Goal: Task Accomplishment & Management: Manage account settings

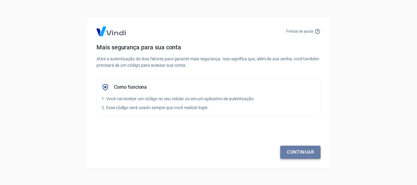
click at [302, 153] on link "Continuar" at bounding box center [300, 152] width 40 height 13
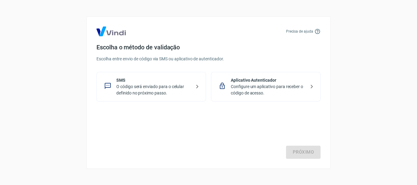
click at [158, 94] on p "O código será enviado para o celular definido no próximo passo." at bounding box center [153, 90] width 75 height 13
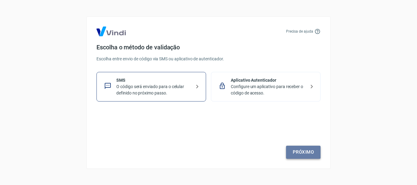
click at [311, 149] on link "Próximo" at bounding box center [303, 152] width 34 height 13
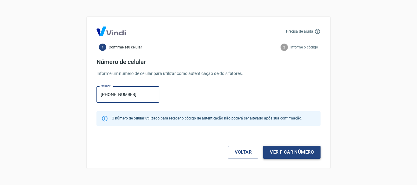
type input "[PHONE_NUMBER]"
click at [290, 154] on button "Verificar número" at bounding box center [291, 152] width 57 height 13
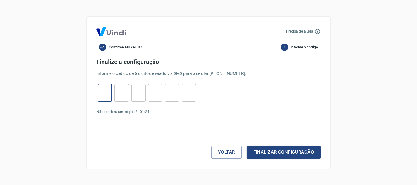
click at [106, 93] on input "tel" at bounding box center [105, 92] width 14 height 13
type input "7"
type input "2"
type input "5"
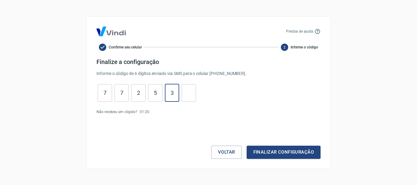
type input "3"
type input "2"
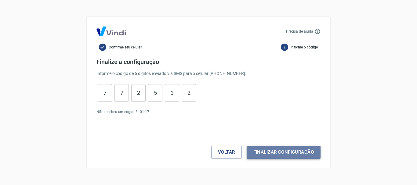
click at [302, 149] on button "Finalizar configuração" at bounding box center [283, 152] width 74 height 13
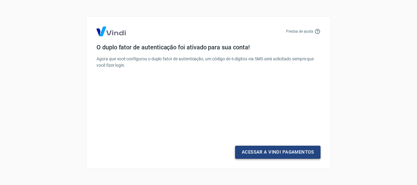
click at [302, 149] on link "Acessar a Vindi Pagamentos" at bounding box center [277, 152] width 85 height 13
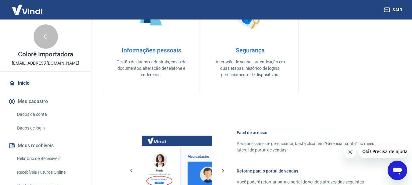
scroll to position [30, 0]
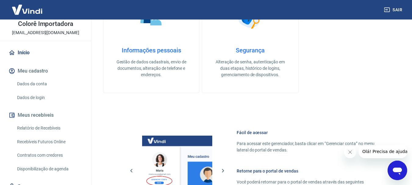
click at [40, 80] on link "Dados da conta" at bounding box center [49, 84] width 69 height 13
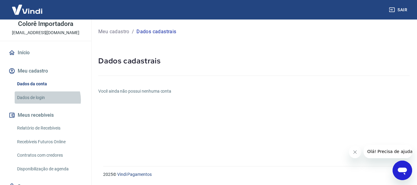
click at [46, 100] on link "Dados de login" at bounding box center [49, 97] width 69 height 13
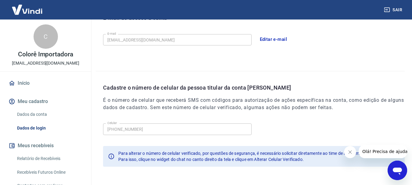
click at [48, 157] on link "Relatório de Recebíveis" at bounding box center [49, 158] width 69 height 13
